Goal: Task Accomplishment & Management: Complete application form

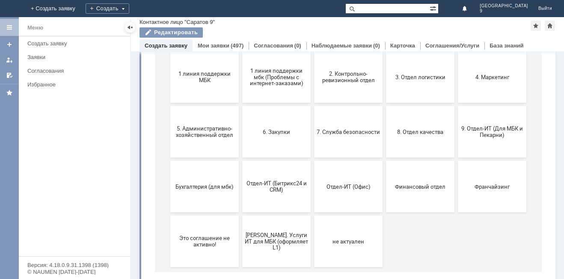
scroll to position [115, 0]
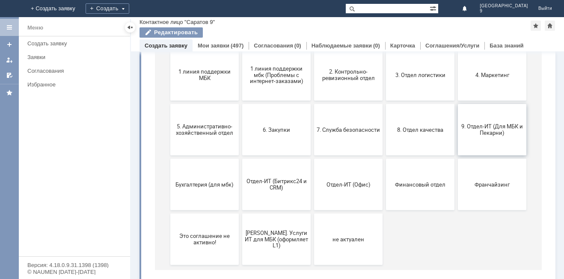
click at [472, 131] on span "9. Отдел-ИТ (Для МБК и Пекарни)" at bounding box center [492, 129] width 63 height 13
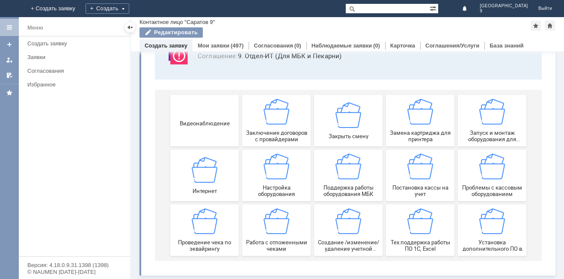
scroll to position [71, 0]
drag, startPoint x: 560, startPoint y: 94, endPoint x: 393, endPoint y: 167, distance: 182.8
click at [268, 240] on span "Работа с отложенными чеками" at bounding box center [276, 245] width 63 height 13
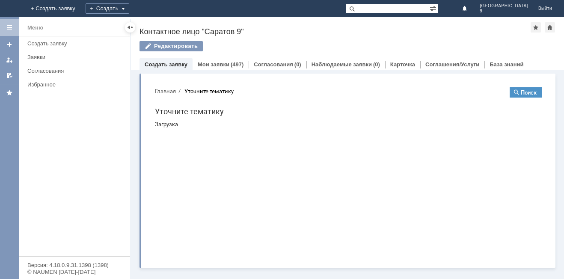
scroll to position [0, 0]
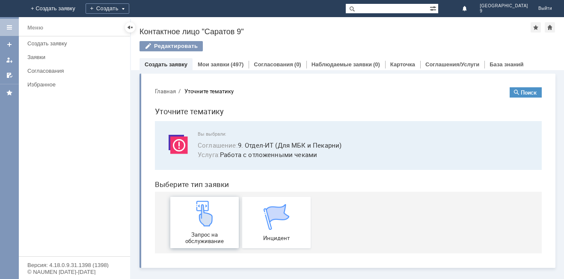
click at [220, 227] on div "Запрос на обслуживание" at bounding box center [204, 223] width 63 height 44
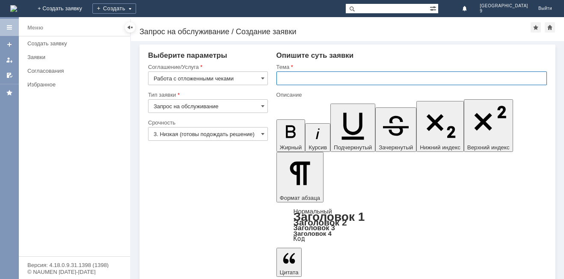
click at [340, 78] on input "text" at bounding box center [412, 79] width 271 height 14
type input "о"
type input "Отл чеки"
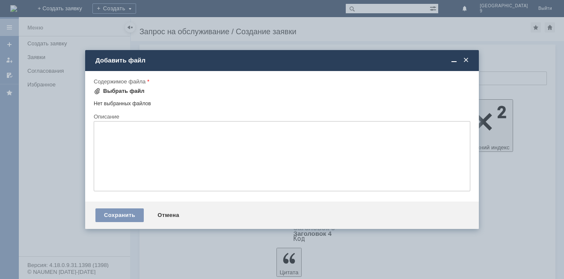
click at [111, 90] on div "Выбрать файл" at bounding box center [124, 91] width 42 height 7
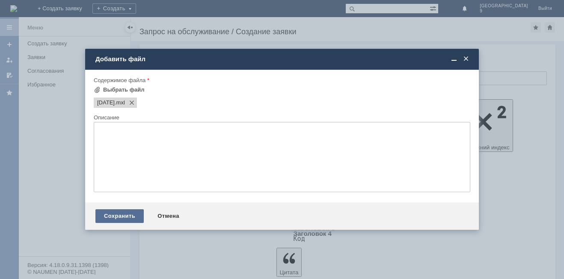
click at [116, 218] on div "Сохранить" at bounding box center [120, 216] width 48 height 14
